Goal: Transaction & Acquisition: Purchase product/service

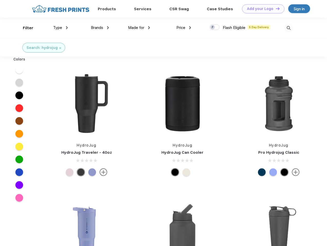
click at [261, 9] on link "Add your Logo Design Tool" at bounding box center [263, 8] width 42 height 9
click at [0, 0] on div "Design Tool" at bounding box center [0, 0] width 0 height 0
click at [275, 8] on link "Add your Logo Design Tool" at bounding box center [263, 8] width 42 height 9
click at [25, 28] on div "Filter" at bounding box center [28, 28] width 11 height 6
click at [60, 28] on span "Type" at bounding box center [57, 27] width 9 height 5
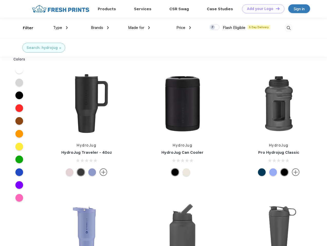
click at [100, 28] on span "Brands" at bounding box center [97, 27] width 12 height 5
click at [139, 28] on span "Made for" at bounding box center [136, 27] width 16 height 5
click at [184, 28] on span "Price" at bounding box center [180, 27] width 9 height 5
click at [214, 27] on div at bounding box center [214, 27] width 10 height 6
click at [212, 27] on input "checkbox" at bounding box center [210, 25] width 3 height 3
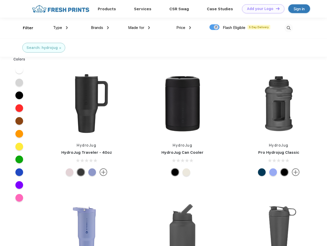
click at [288, 28] on img at bounding box center [288, 28] width 8 height 8
